Goal: Task Accomplishment & Management: Use online tool/utility

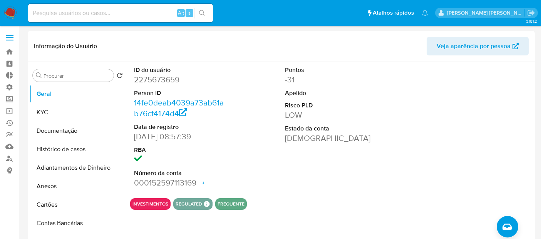
select select "10"
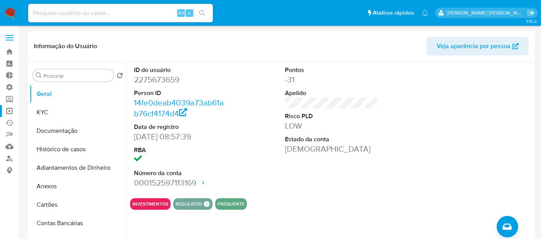
click at [10, 112] on link "Operações em massa" at bounding box center [46, 111] width 92 height 12
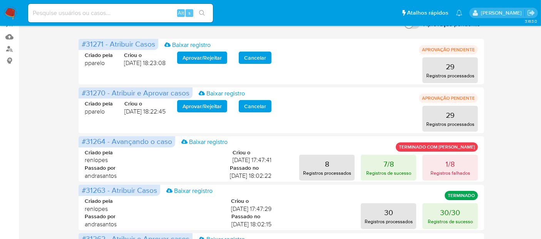
scroll to position [121, 0]
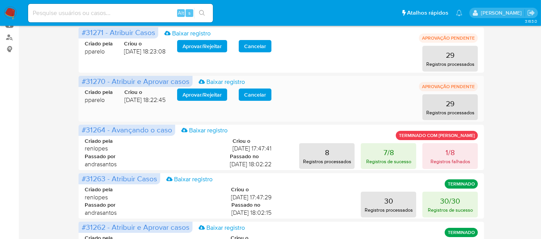
click at [199, 94] on span "Aprovar / Rejeitar" at bounding box center [201, 94] width 39 height 11
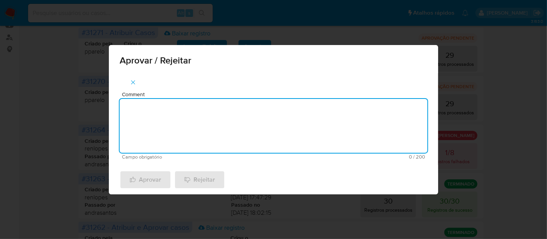
click at [209, 112] on textarea "Comment" at bounding box center [274, 126] width 308 height 54
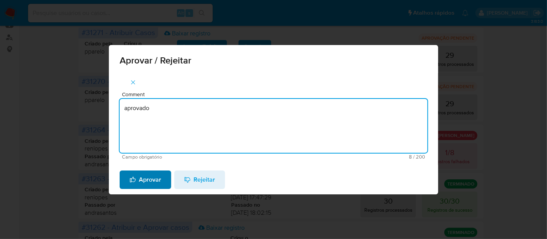
type textarea "aprovado"
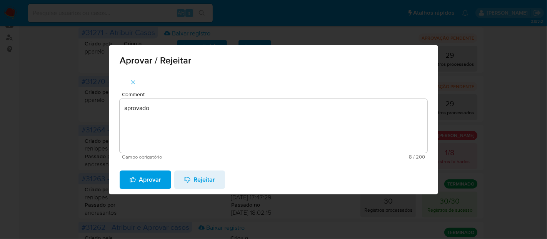
click at [134, 187] on span "Aprovar" at bounding box center [146, 179] width 32 height 17
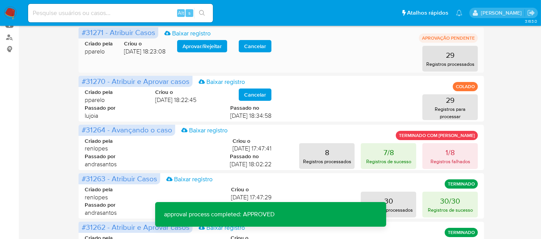
click at [207, 46] on span "Aprovar / Rejeitar" at bounding box center [201, 46] width 39 height 11
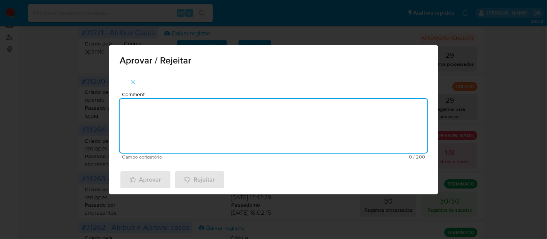
click at [209, 119] on textarea "Comment" at bounding box center [274, 126] width 308 height 54
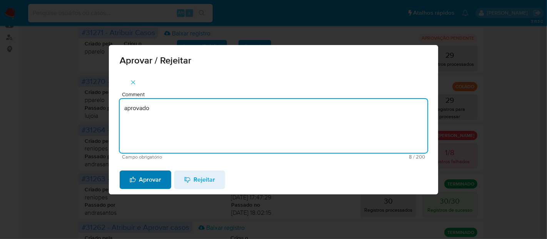
type textarea "aprovado"
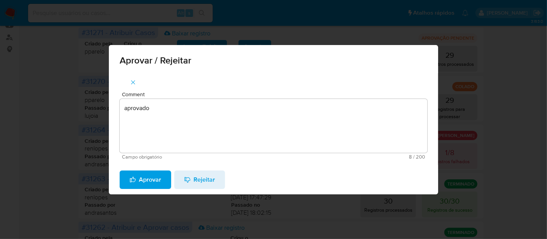
click at [151, 183] on span "Aprovar" at bounding box center [146, 179] width 32 height 17
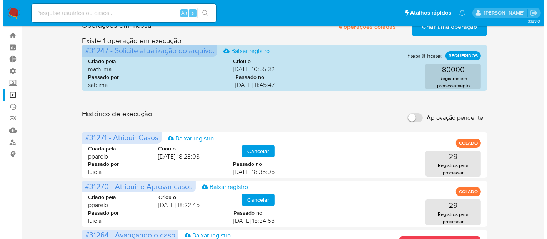
scroll to position [0, 0]
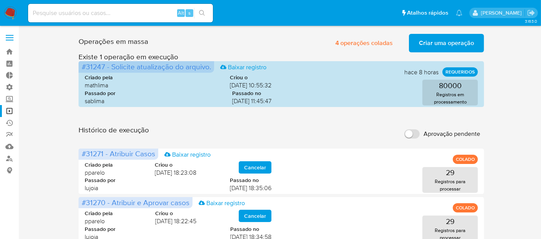
click at [429, 131] on span "Aprovação pendente" at bounding box center [451, 134] width 57 height 8
click at [420, 131] on input "Aprovação pendente" at bounding box center [411, 133] width 15 height 9
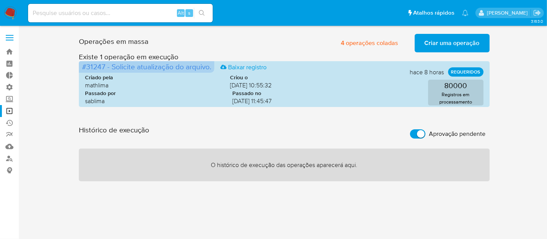
click at [429, 131] on label "Aprovação pendente" at bounding box center [449, 133] width 84 height 17
click at [426, 131] on input "Aprovação pendente" at bounding box center [417, 133] width 15 height 9
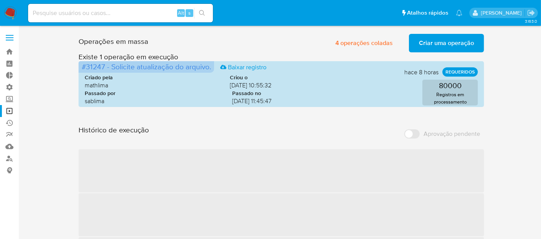
click at [429, 131] on label "Aprovação pendente" at bounding box center [442, 133] width 84 height 17
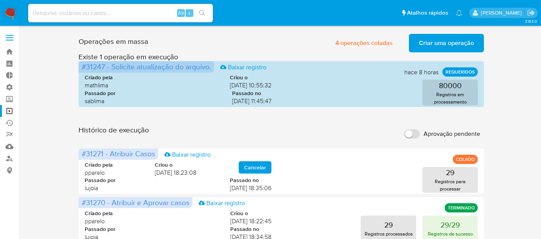
click at [413, 134] on input "Aprovação pendente" at bounding box center [411, 133] width 15 height 9
checkbox input "true"
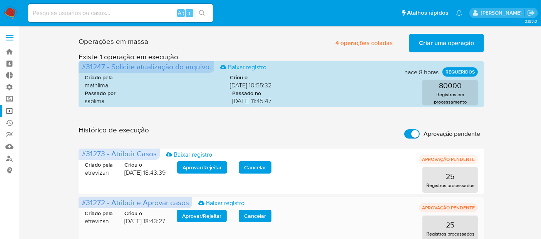
click at [216, 218] on span "Aprovar / Rejeitar" at bounding box center [201, 216] width 39 height 11
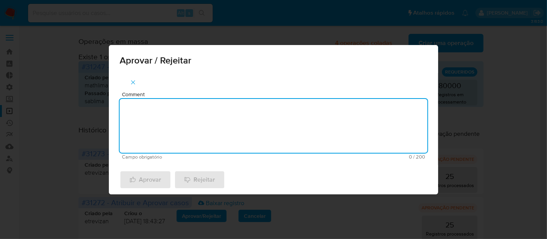
click at [220, 136] on textarea "Comment" at bounding box center [274, 126] width 308 height 54
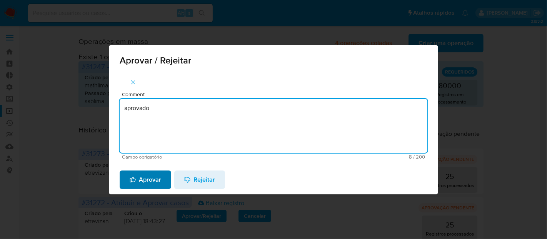
type textarea "aprovado"
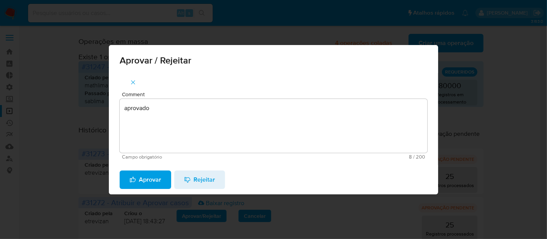
click at [154, 181] on span "Aprovar" at bounding box center [146, 179] width 32 height 17
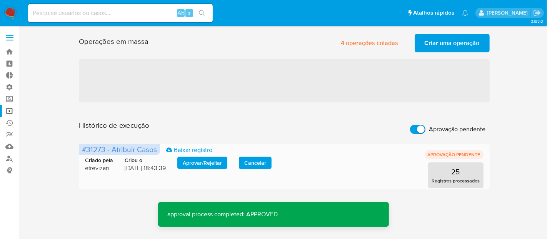
click at [191, 164] on span "Aprovar / Rejeitar" at bounding box center [202, 162] width 39 height 11
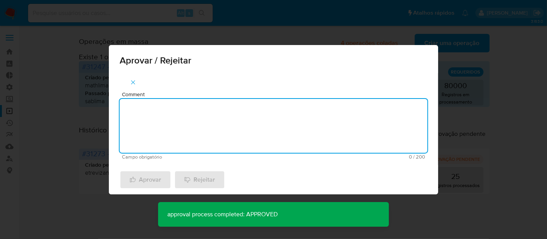
click at [185, 142] on textarea "Comment" at bounding box center [274, 126] width 308 height 54
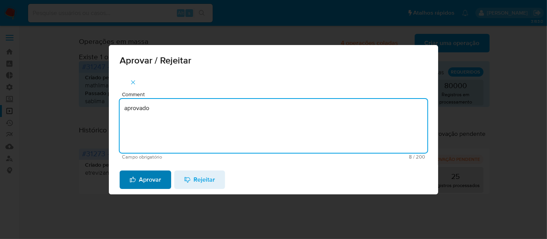
type textarea "aprovado"
click at [157, 176] on span "Aprovar" at bounding box center [146, 179] width 32 height 17
